Goal: Use online tool/utility

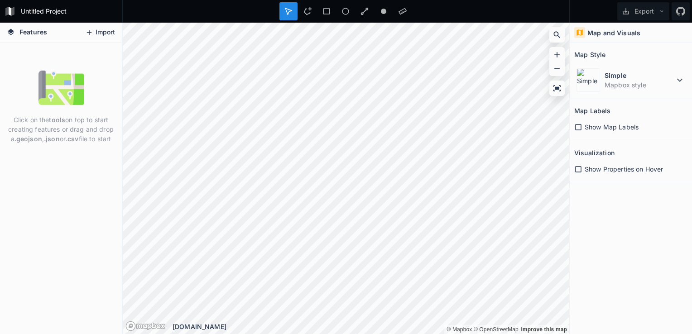
click at [102, 34] on button "Import" at bounding box center [100, 32] width 39 height 14
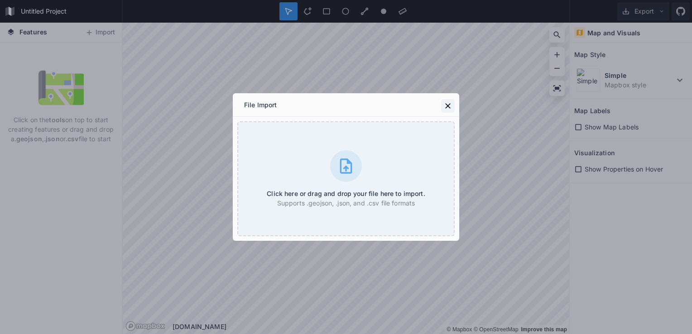
click at [444, 107] on icon at bounding box center [448, 105] width 9 height 9
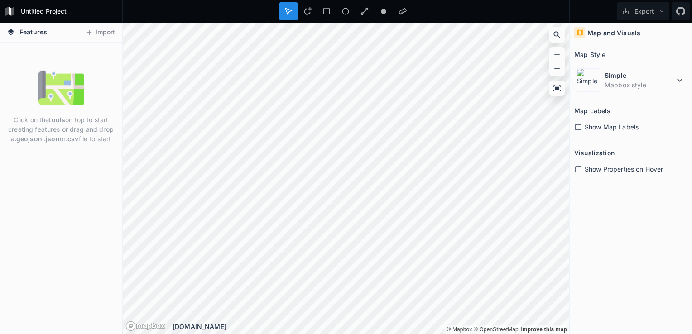
click at [48, 127] on p "Click on the tools on top to start creating features or drag and drop a .geojso…" at bounding box center [61, 129] width 108 height 29
click at [640, 12] on button "Export" at bounding box center [644, 11] width 52 height 18
click at [638, 52] on div "Export as .geojson" at bounding box center [642, 52] width 91 height 19
click at [108, 32] on button "Import" at bounding box center [100, 32] width 39 height 14
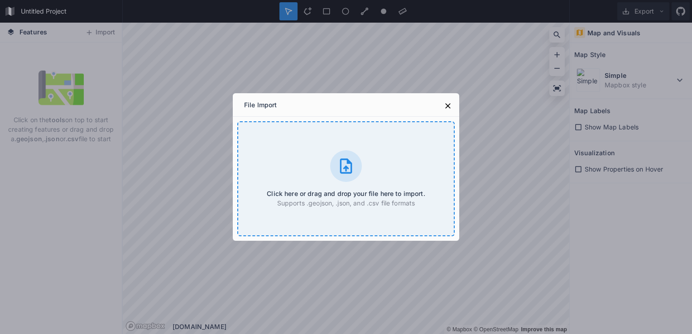
click at [357, 161] on div at bounding box center [346, 166] width 32 height 32
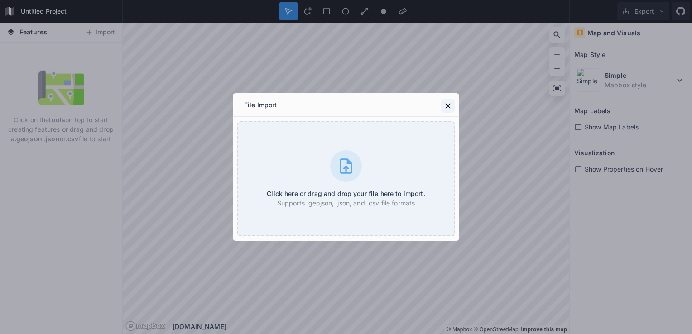
click at [448, 107] on icon at bounding box center [448, 105] width 9 height 9
